Goal: Use online tool/utility: Utilize a website feature to perform a specific function

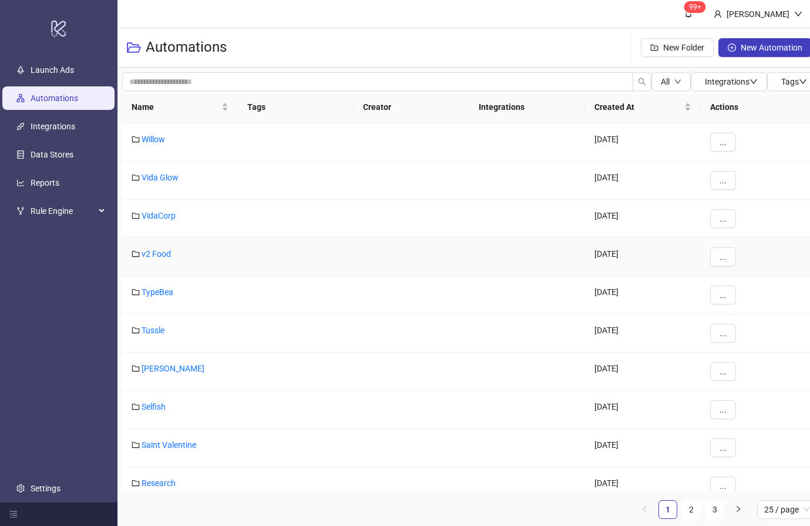
click at [144, 252] on link "v2 Food" at bounding box center [156, 253] width 29 height 9
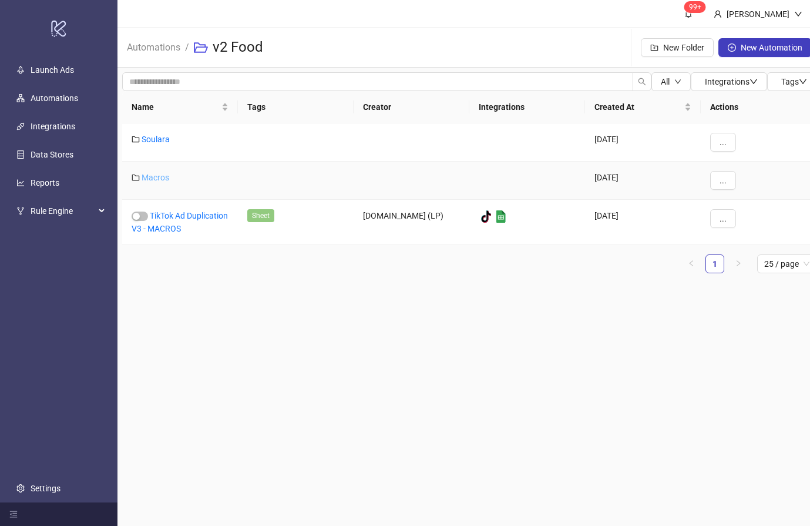
click at [159, 176] on link "Macros" at bounding box center [156, 177] width 28 height 9
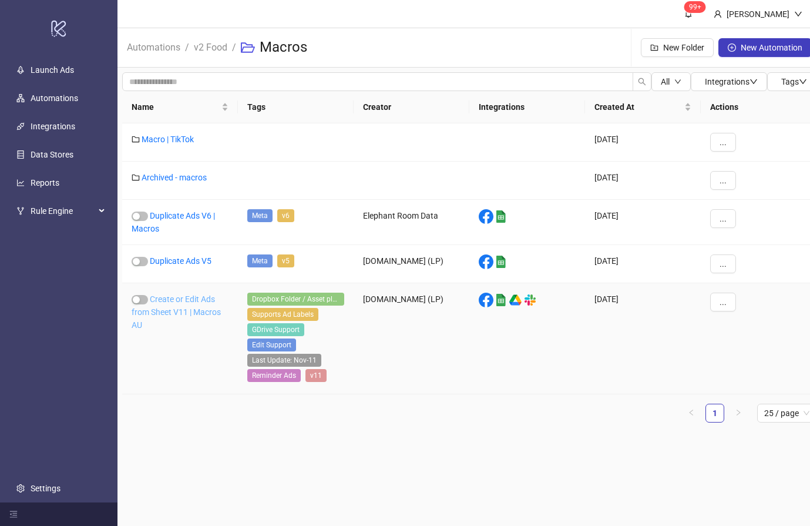
click at [213, 302] on link "Create or Edit Ads from Sheet V11 | Macros AU" at bounding box center [176, 311] width 89 height 35
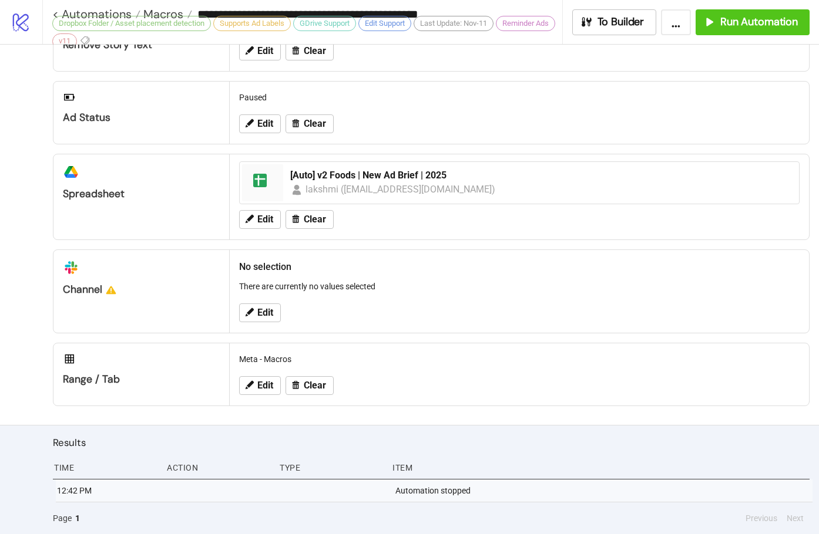
scroll to position [482, 0]
click at [765, 25] on span "Run Automation" at bounding box center [759, 22] width 78 height 14
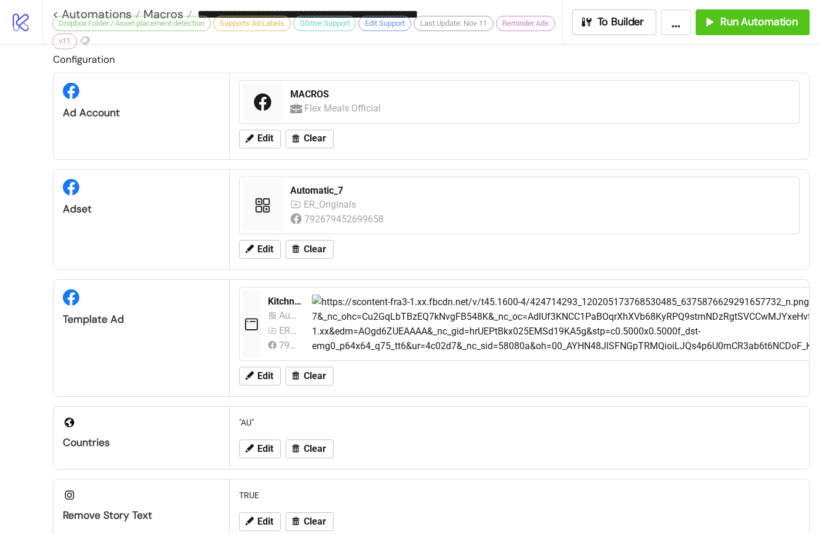
scroll to position [0, 0]
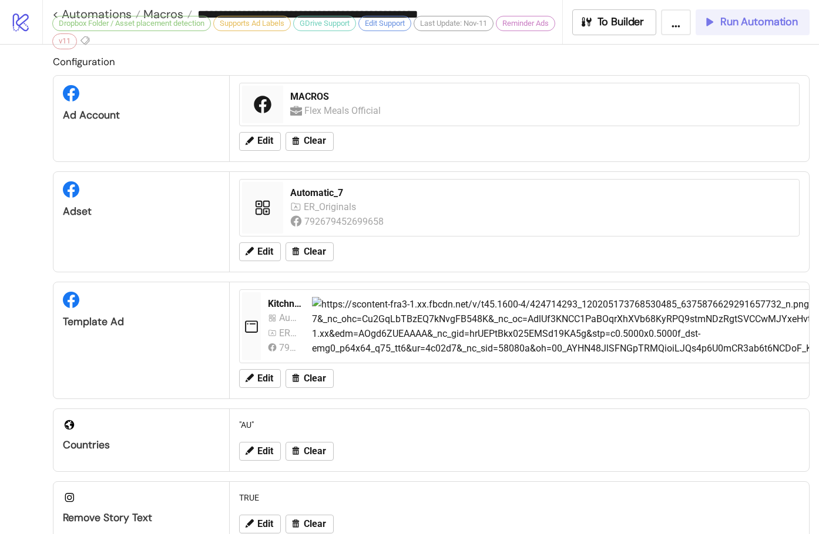
click at [764, 18] on span "Run Automation" at bounding box center [759, 22] width 78 height 14
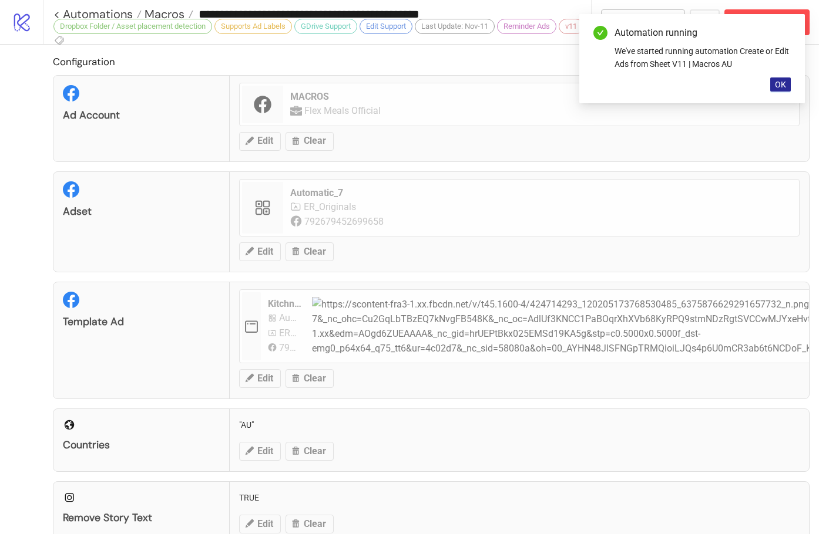
click at [778, 83] on span "OK" at bounding box center [780, 84] width 11 height 9
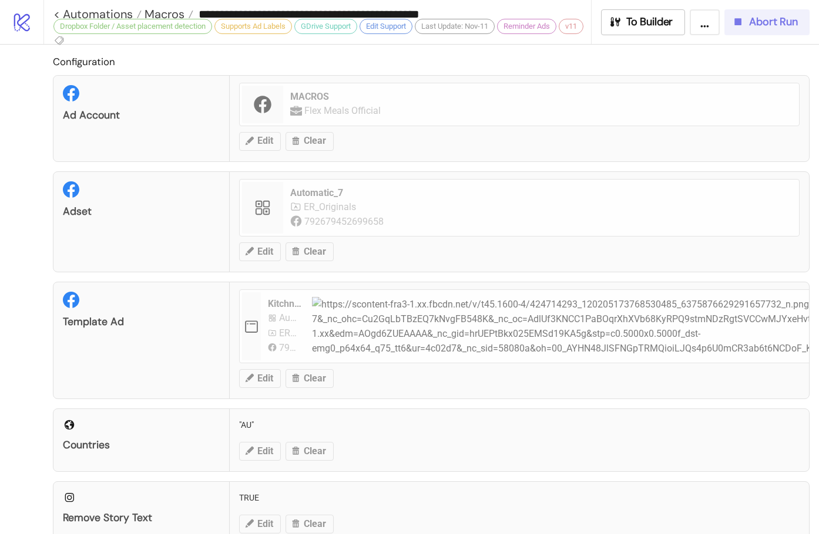
click at [775, 27] on span "Abort Run" at bounding box center [773, 22] width 49 height 14
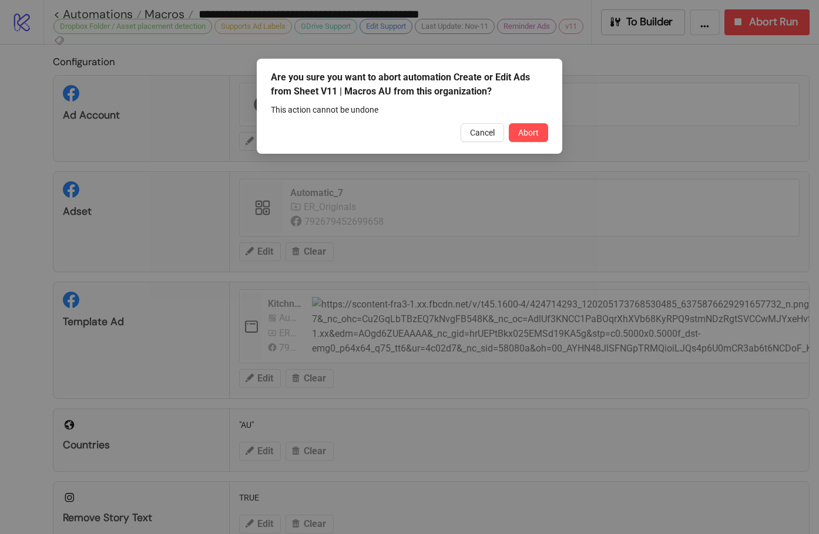
click at [519, 133] on span "Abort" at bounding box center [528, 132] width 21 height 9
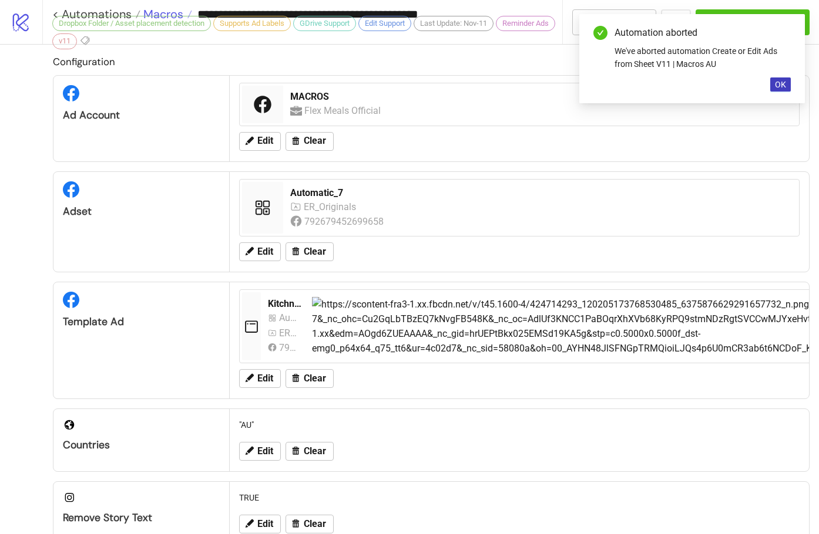
click at [166, 11] on span "Macros" at bounding box center [161, 13] width 43 height 15
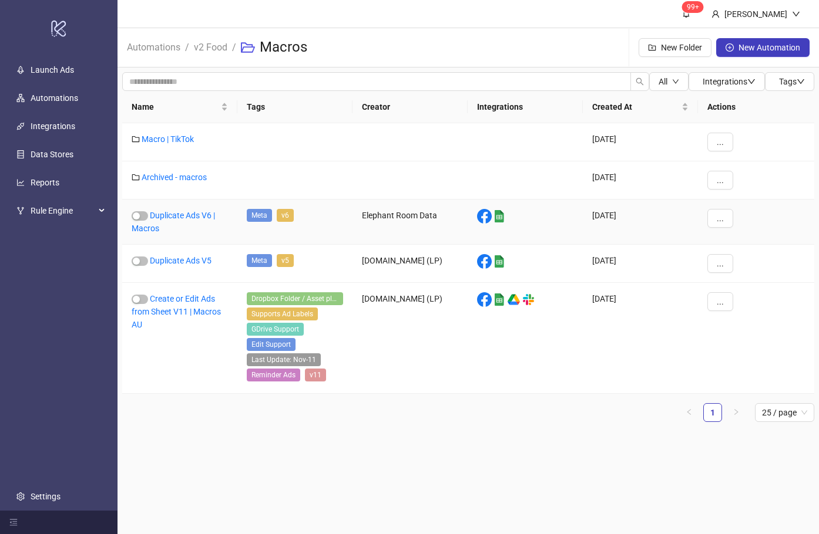
click at [211, 210] on div "Duplicate Ads V6 | Macros" at bounding box center [179, 222] width 115 height 45
click at [204, 213] on link "Duplicate Ads V6 | Macros" at bounding box center [173, 222] width 83 height 22
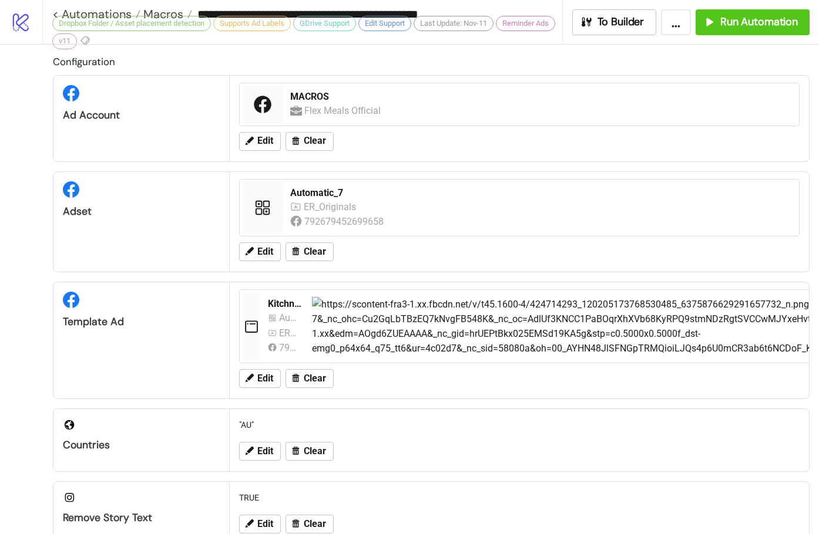
type input "**********"
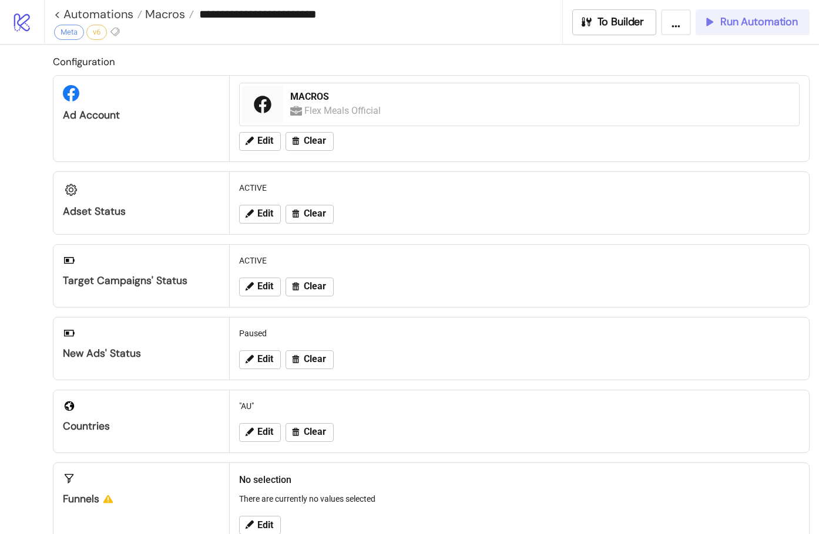
click at [768, 25] on span "Run Automation" at bounding box center [759, 22] width 78 height 14
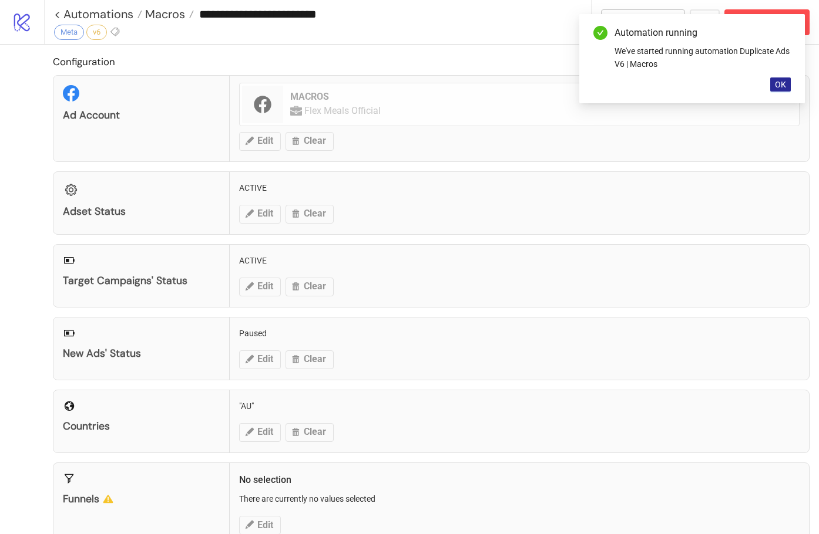
click at [783, 86] on span "OK" at bounding box center [780, 84] width 11 height 9
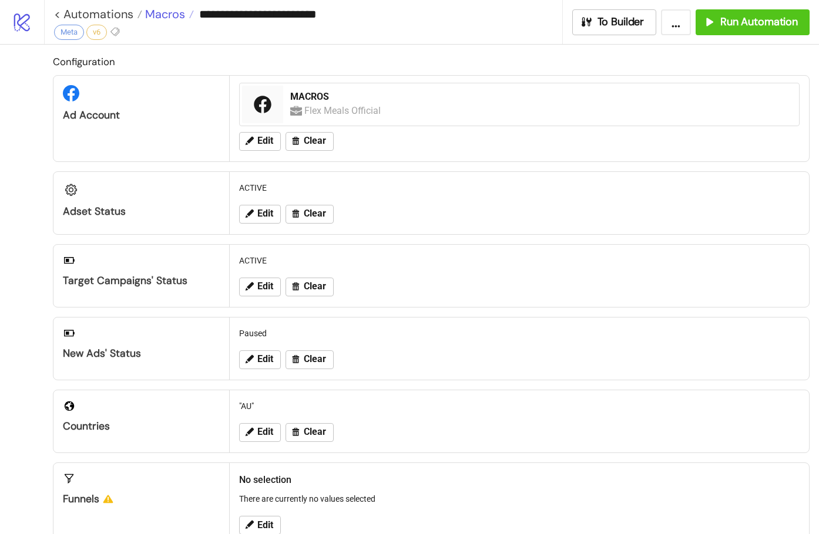
click at [169, 11] on span "Macros" at bounding box center [163, 13] width 43 height 15
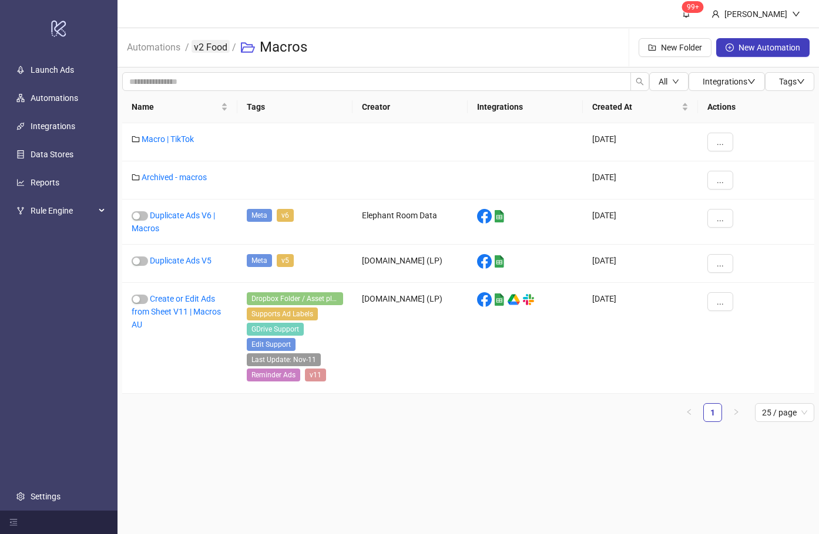
click at [213, 49] on link "v2 Food" at bounding box center [210, 46] width 38 height 13
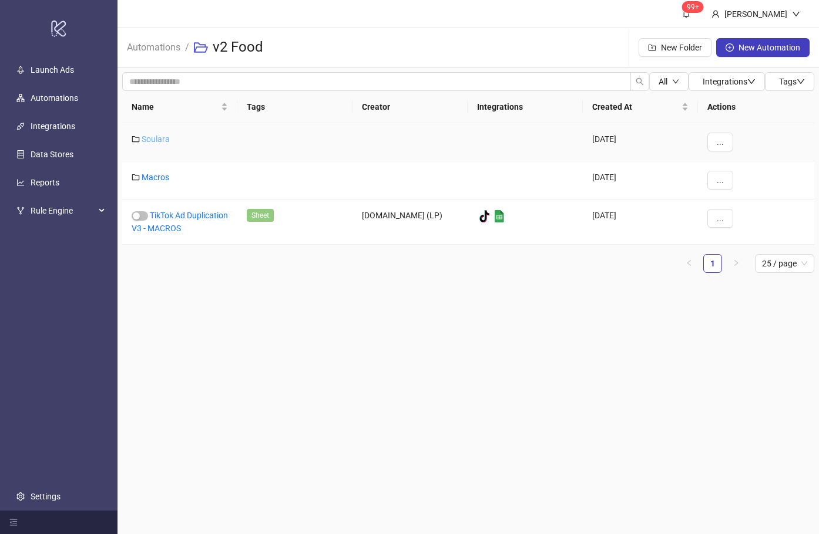
click at [157, 136] on link "Soulara" at bounding box center [156, 138] width 28 height 9
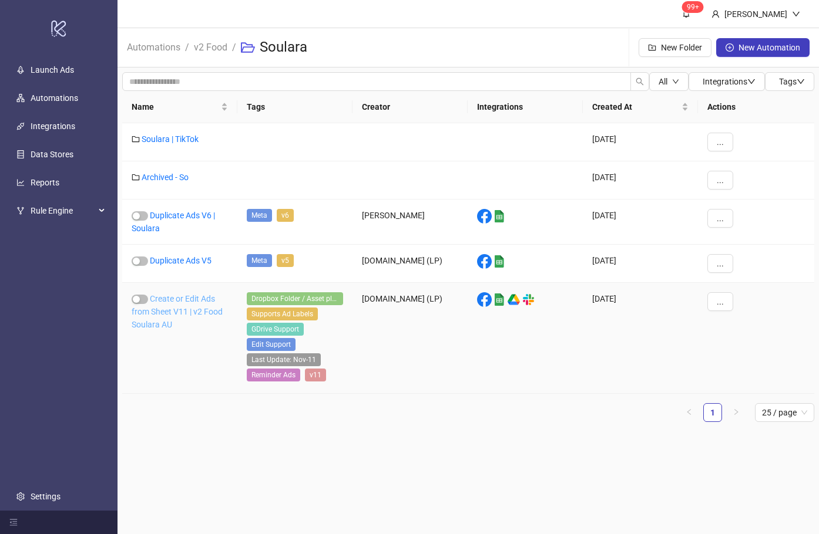
click at [185, 300] on link "Create or Edit Ads from Sheet V11 | v2 Food Soulara AU" at bounding box center [177, 311] width 91 height 35
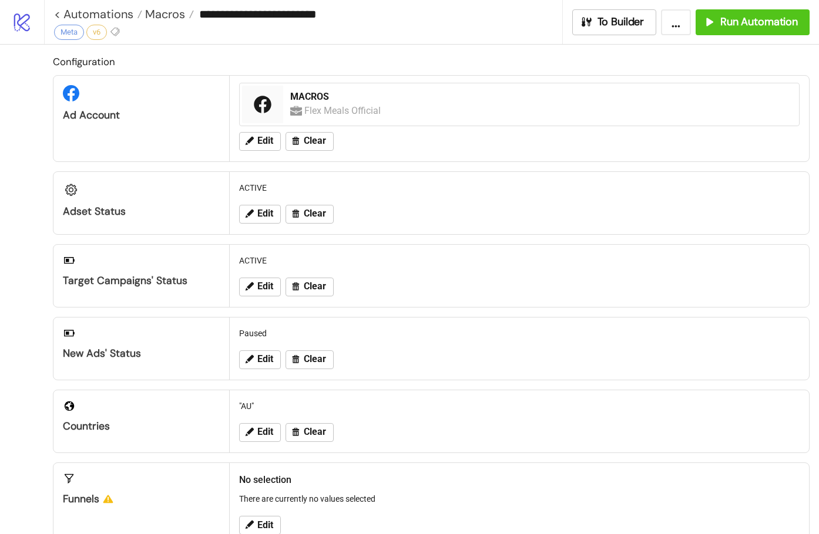
type input "**********"
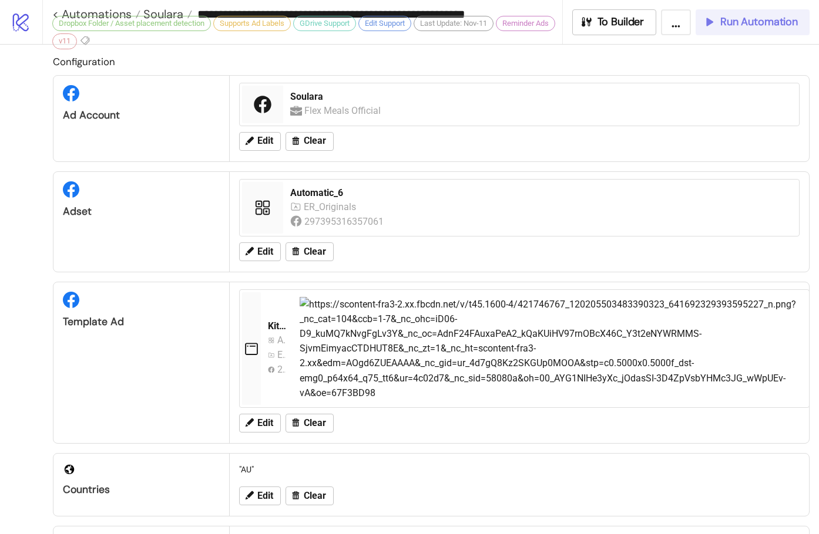
click at [760, 14] on button "Run Automation" at bounding box center [752, 22] width 114 height 26
click at [792, 426] on div "Edit Clear" at bounding box center [519, 423] width 570 height 31
